Goal: Transaction & Acquisition: Purchase product/service

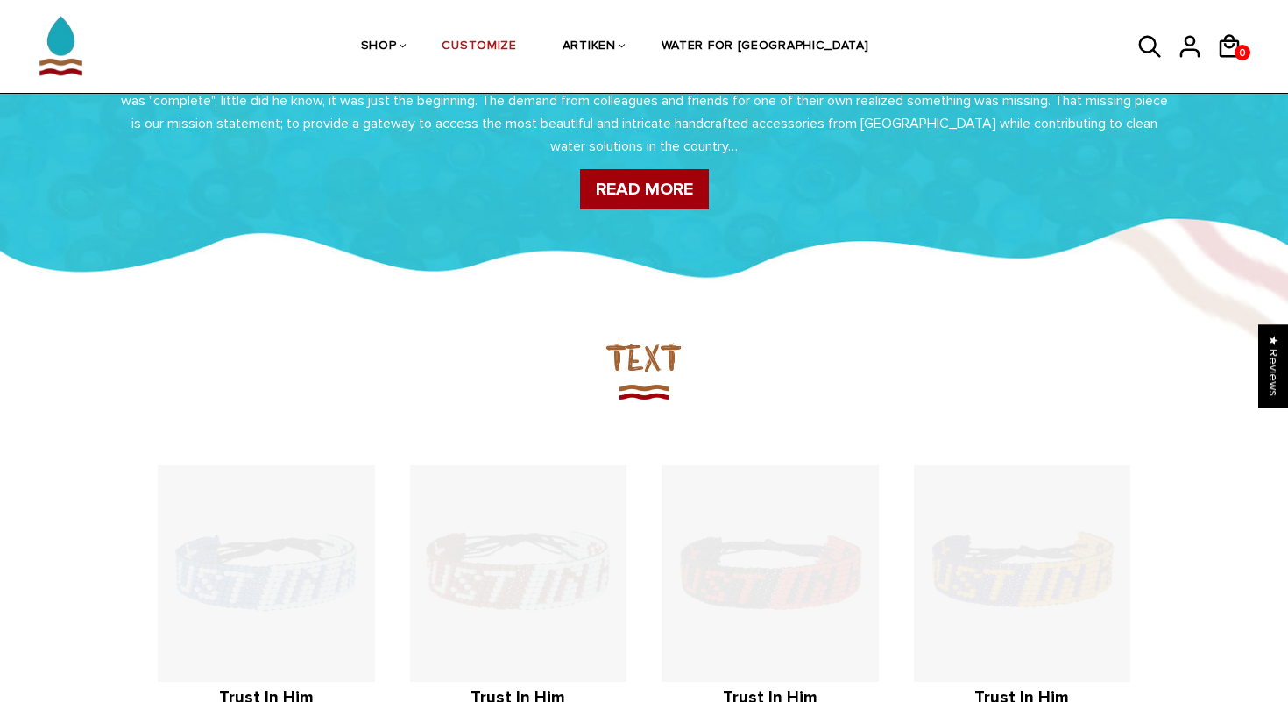
scroll to position [1087, 0]
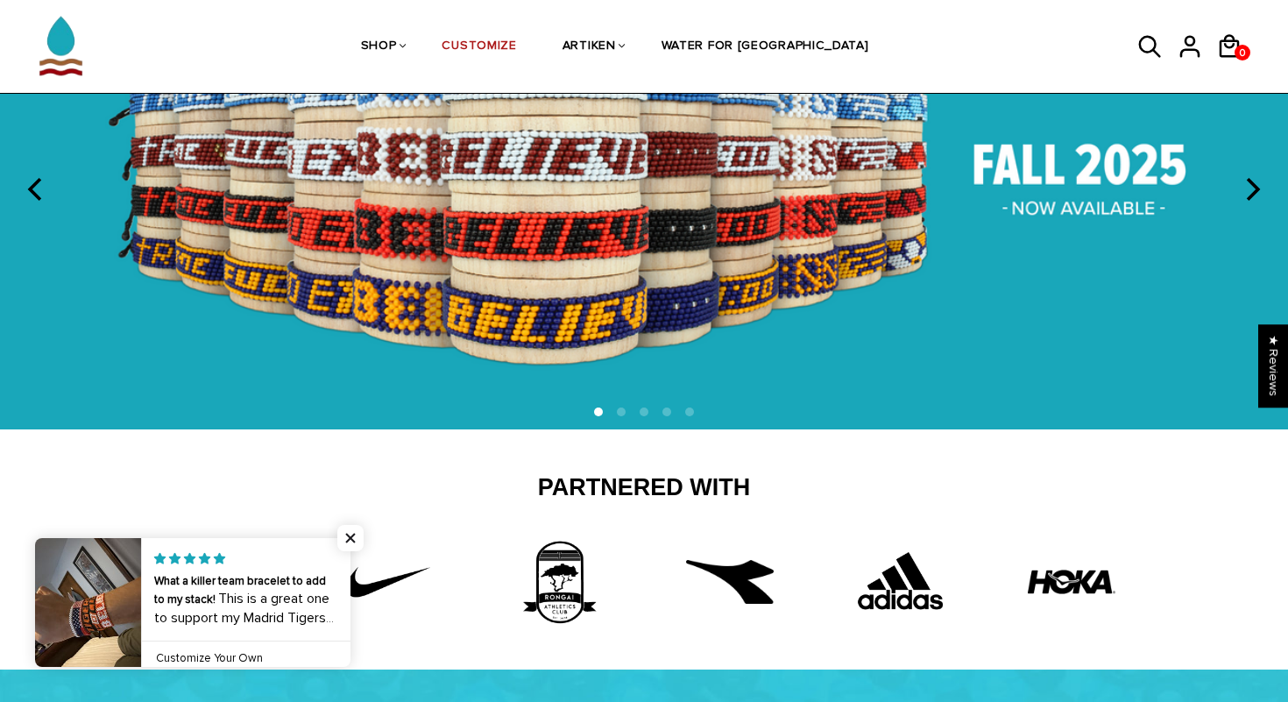
scroll to position [195, 0]
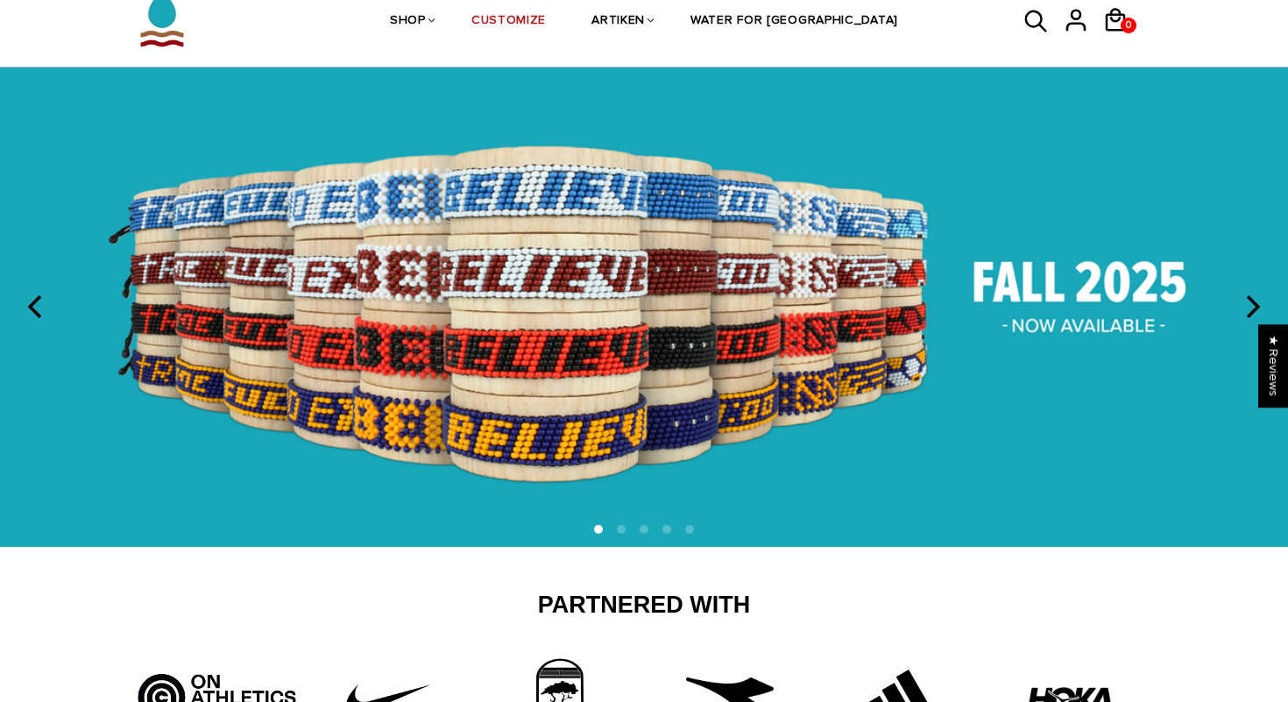
scroll to position [85, 0]
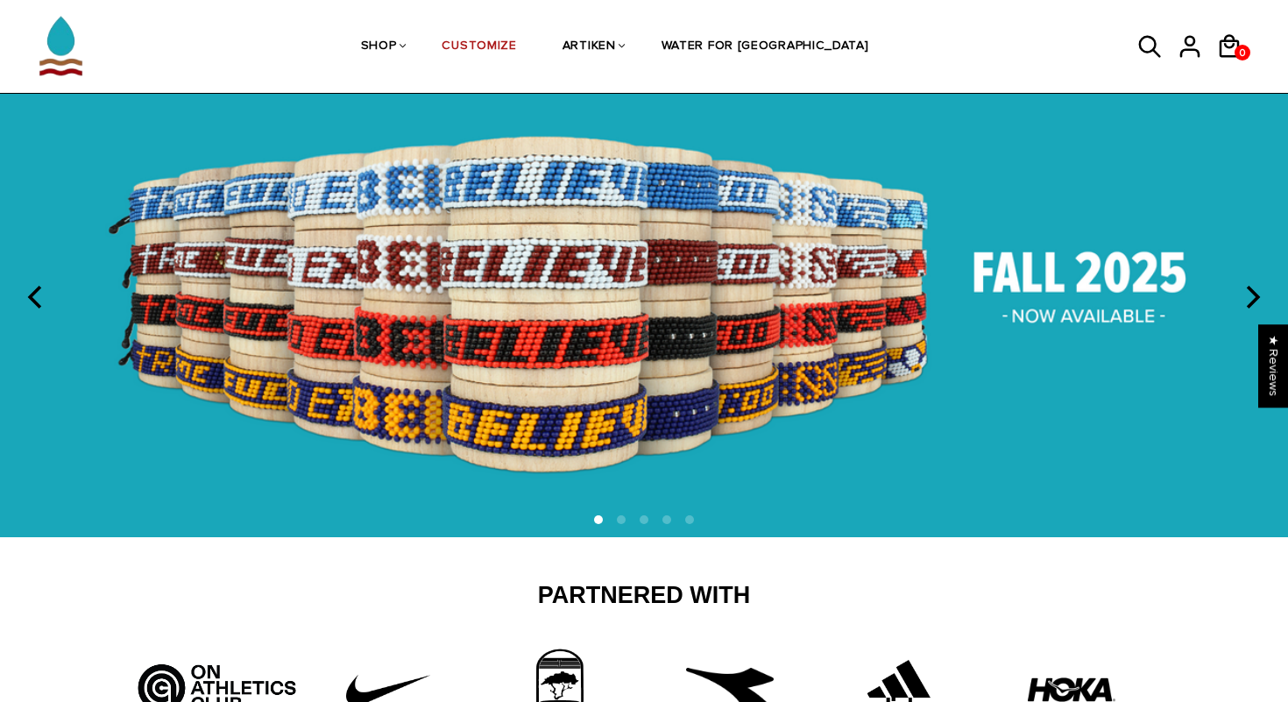
click at [1038, 320] on img at bounding box center [644, 297] width 1288 height 479
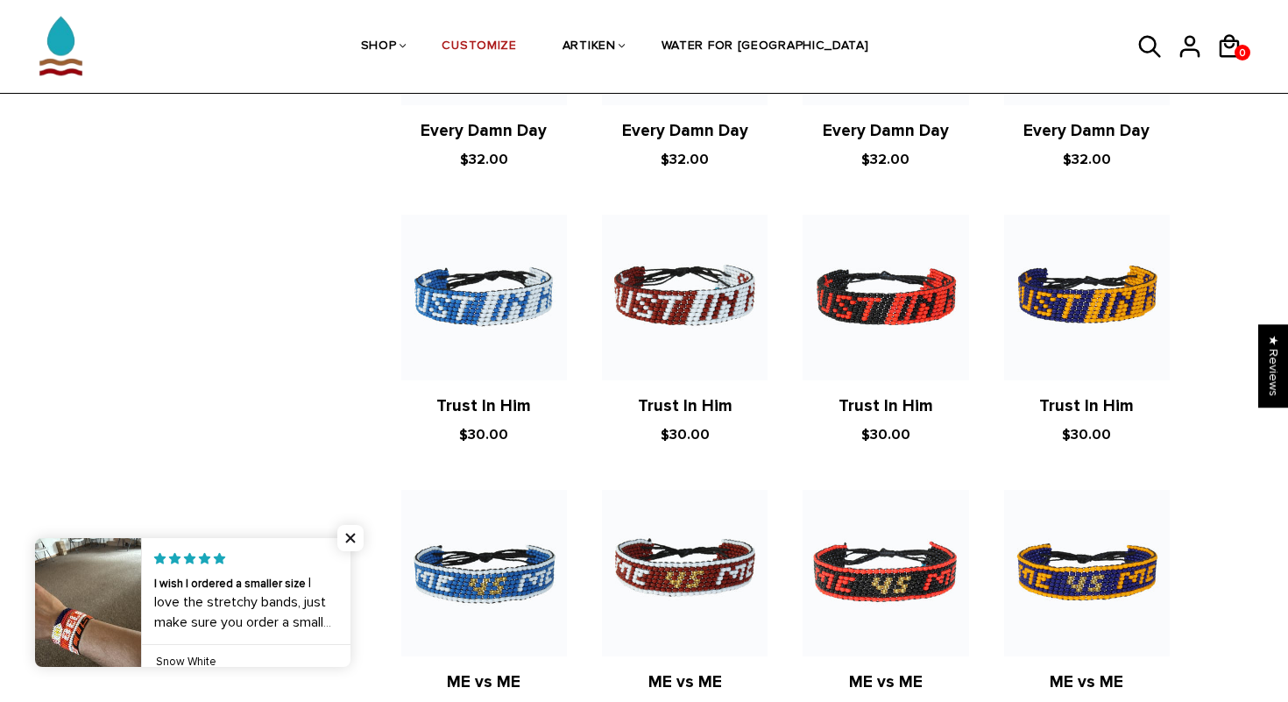
scroll to position [1674, 0]
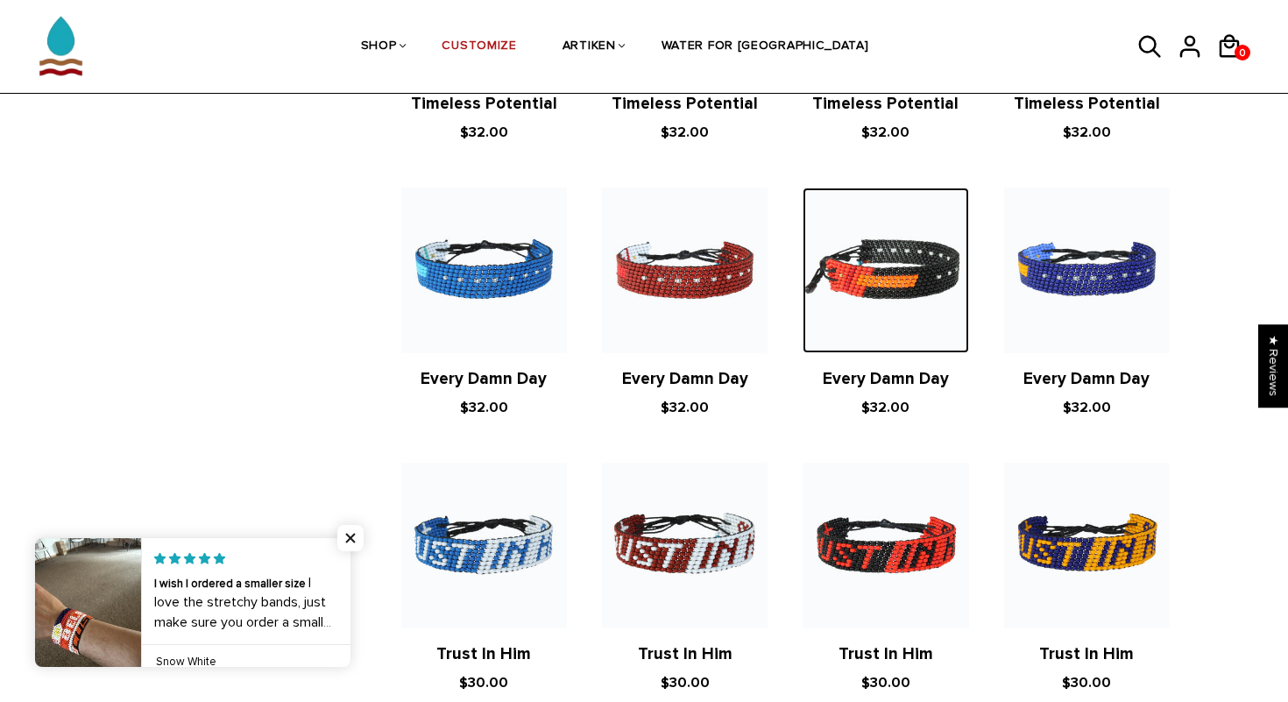
click at [926, 246] on img at bounding box center [886, 271] width 166 height 166
